Goal: Information Seeking & Learning: Learn about a topic

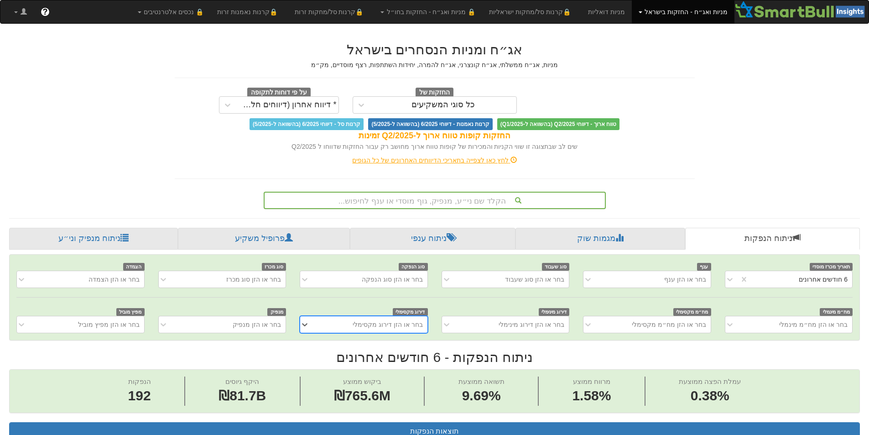
click at [463, 197] on div "הקלד שם ני״ע, מנפיק, גוף מוסדי או ענף לחיפוש..." at bounding box center [434, 200] width 340 height 16
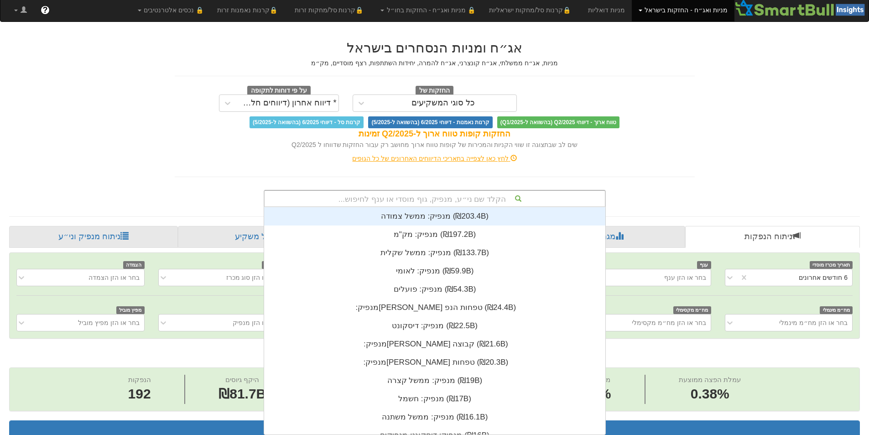
scroll to position [227, 0]
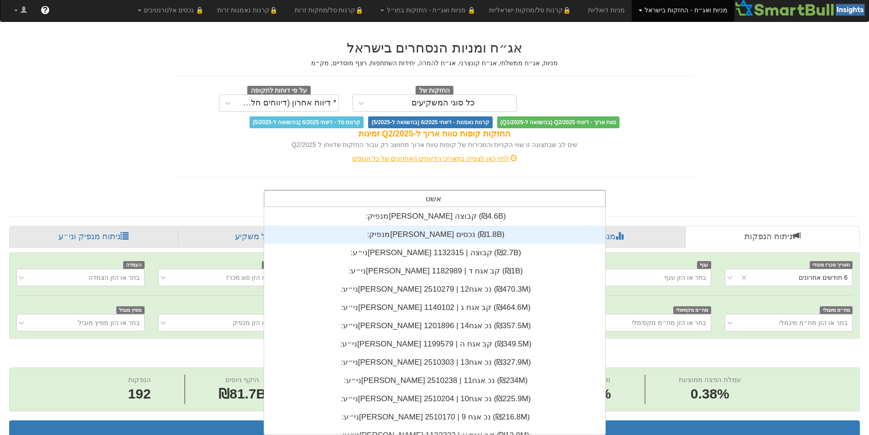
type input "אשט"
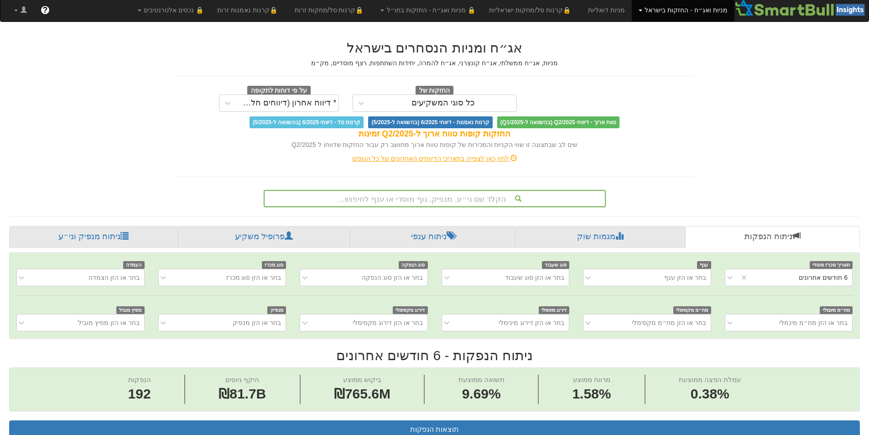
drag, startPoint x: 435, startPoint y: 233, endPoint x: 434, endPoint y: 198, distance: 34.2
click at [434, 198] on div "הקלד שם ני״ע, מנפיק, גוף מוסדי או ענף לחיפוש..." at bounding box center [434, 199] width 340 height 16
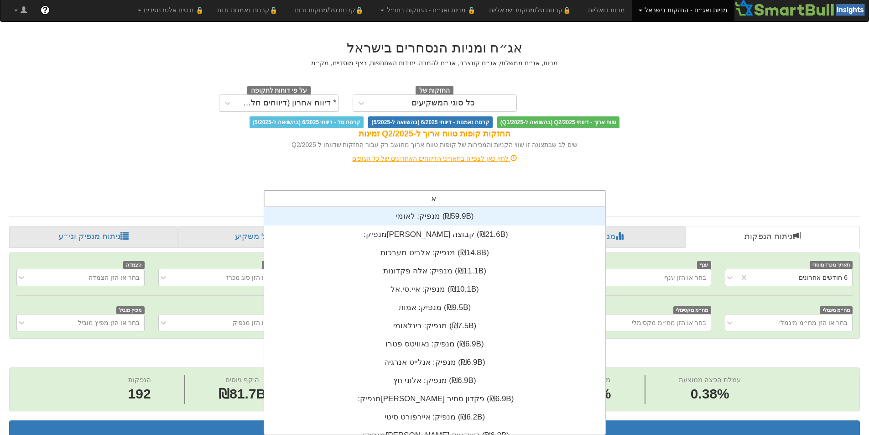
type input "אש"
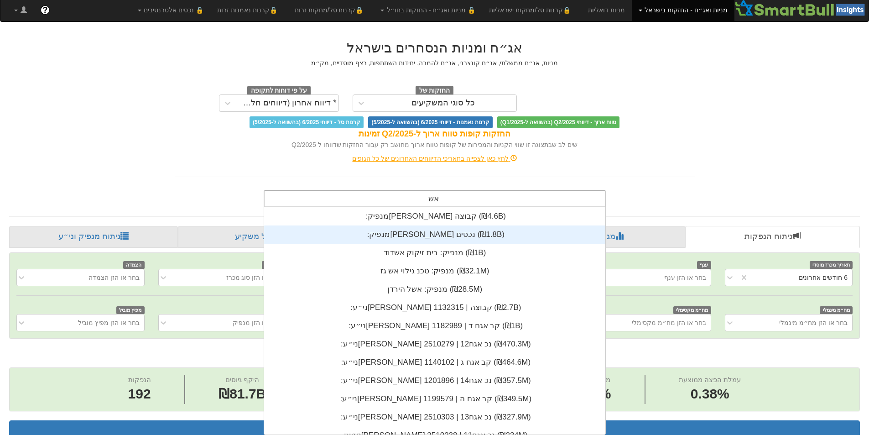
click at [422, 231] on div "מנפיק: ‏[PERSON_NAME] נכסים ‎(₪1.8B)‎" at bounding box center [434, 234] width 341 height 18
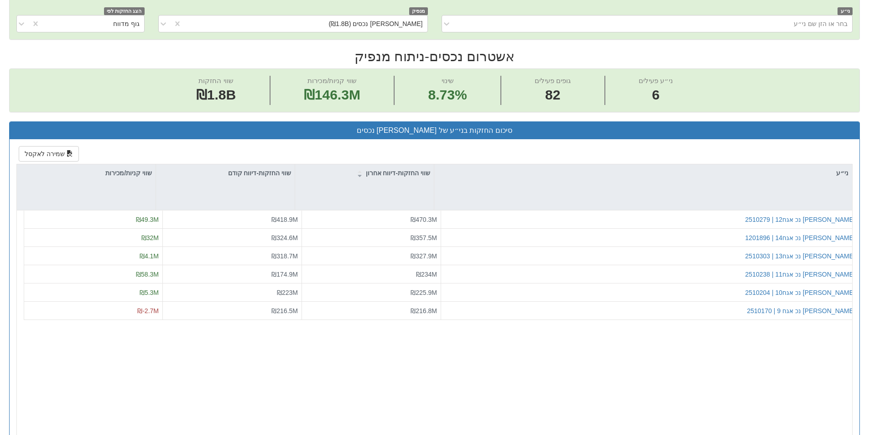
scroll to position [268, 0]
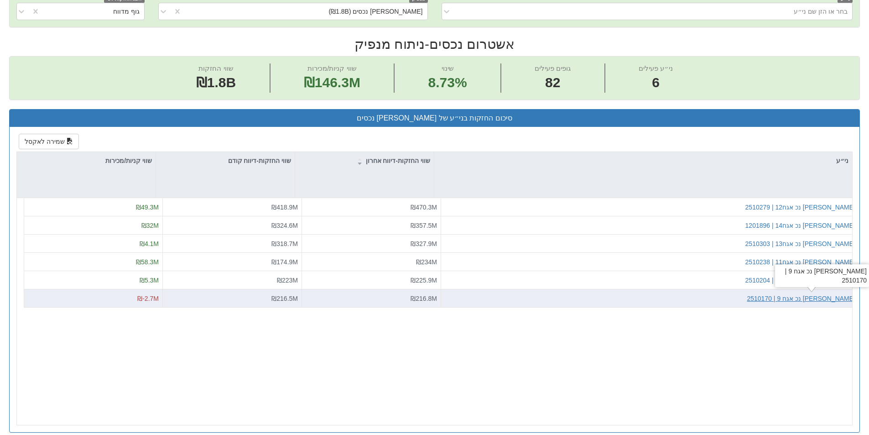
click at [829, 302] on div "[PERSON_NAME] נכ אגח 9 | 2510170" at bounding box center [800, 298] width 109 height 9
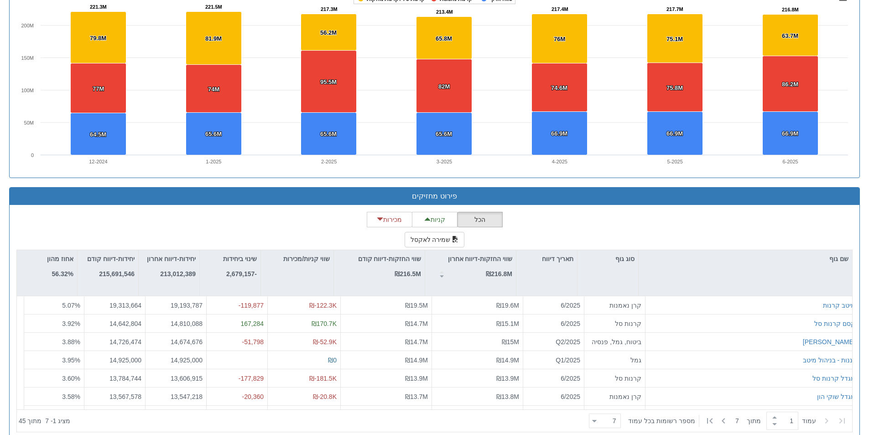
scroll to position [676, 0]
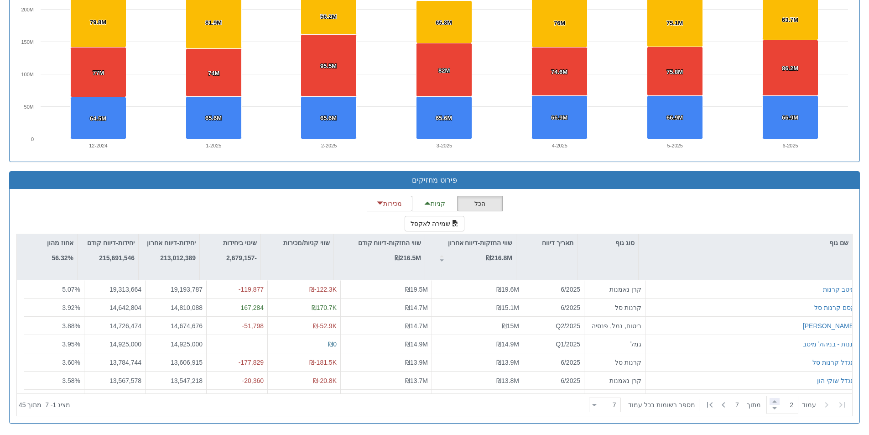
click at [770, 402] on span at bounding box center [774, 401] width 10 height 7
type input "2"
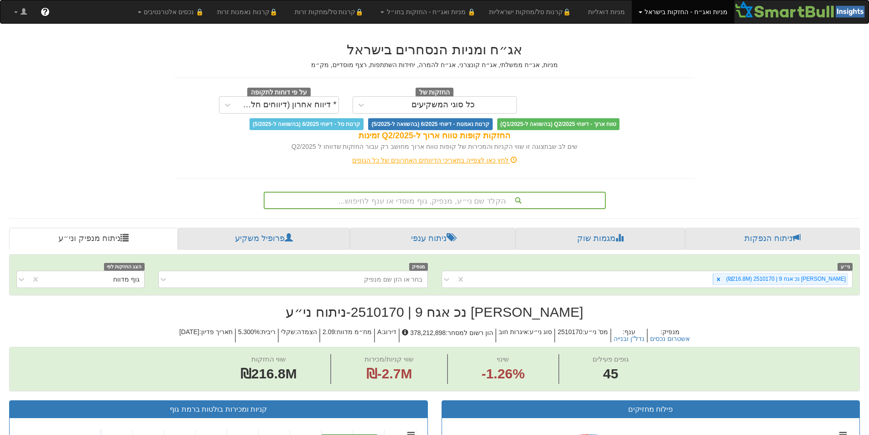
scroll to position [2, 0]
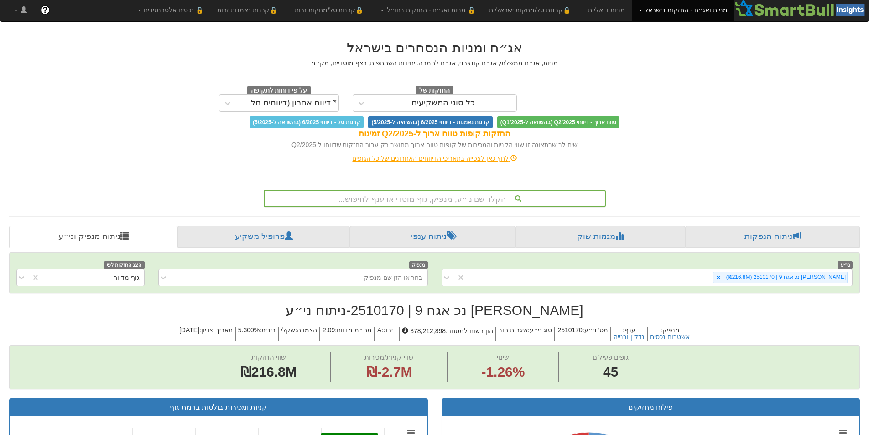
click at [476, 198] on div "הקלד שם ני״ע, מנפיק, גוף מוסדי או ענף לחיפוש..." at bounding box center [434, 199] width 340 height 16
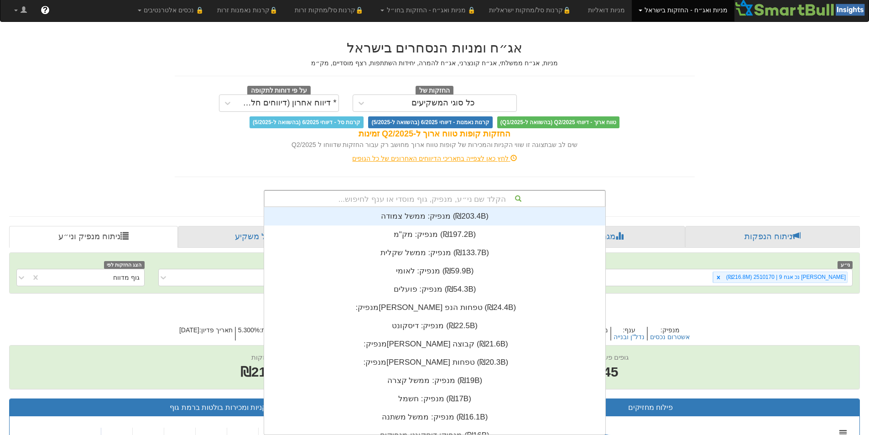
scroll to position [227, 0]
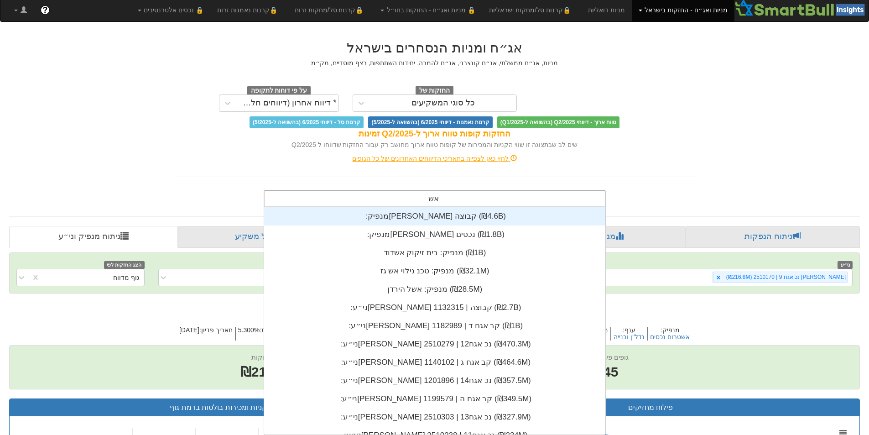
type input "אשט"
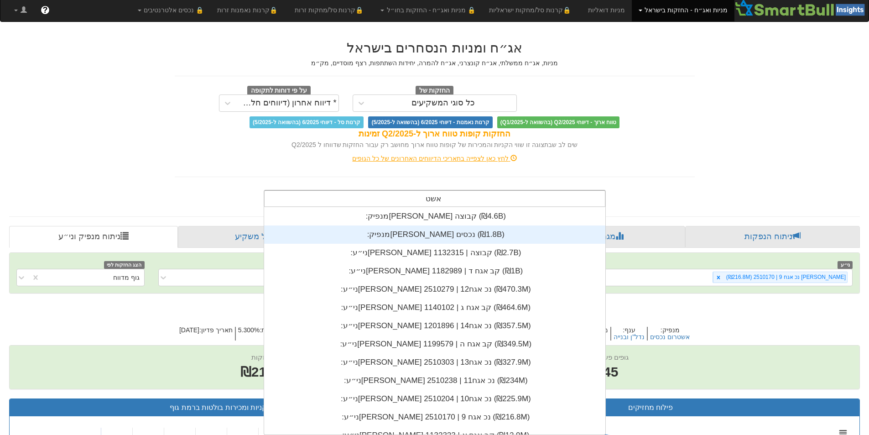
click at [427, 235] on div "מנפיק: ‏[PERSON_NAME] נכסים ‎(₪1.8B)‎" at bounding box center [434, 234] width 341 height 18
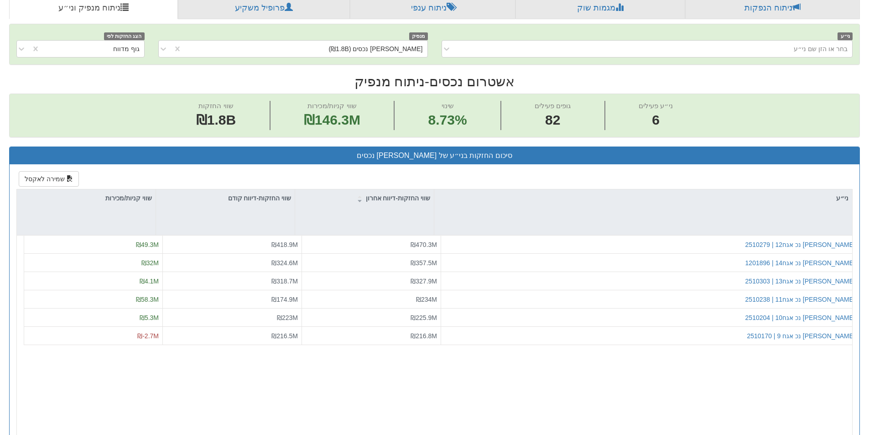
scroll to position [237, 0]
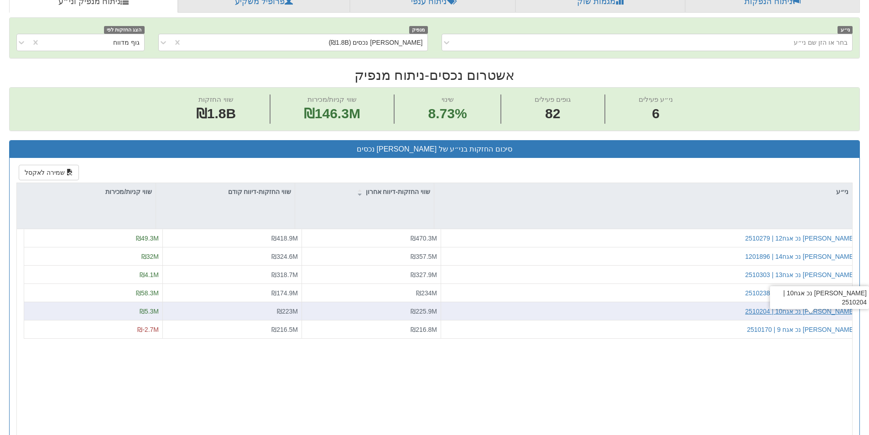
click at [800, 311] on div "[PERSON_NAME] נכ אגח10 | 2510204" at bounding box center [800, 310] width 110 height 9
